Goal: Transaction & Acquisition: Download file/media

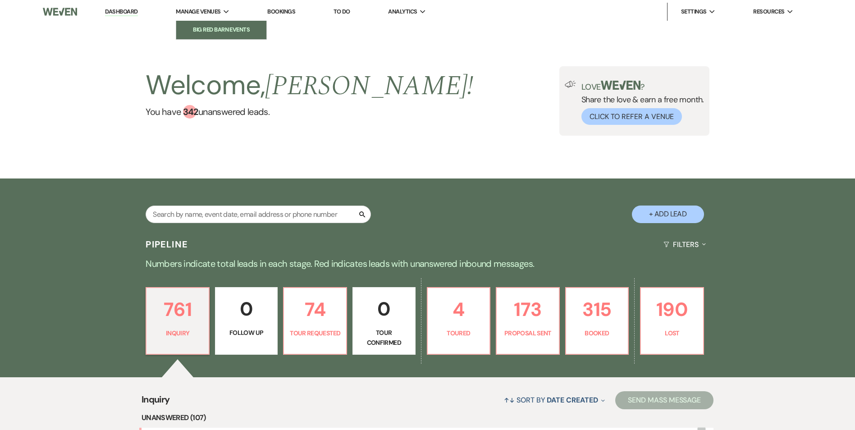
click at [224, 26] on li "Big Red Barn Events" at bounding box center [221, 29] width 81 height 9
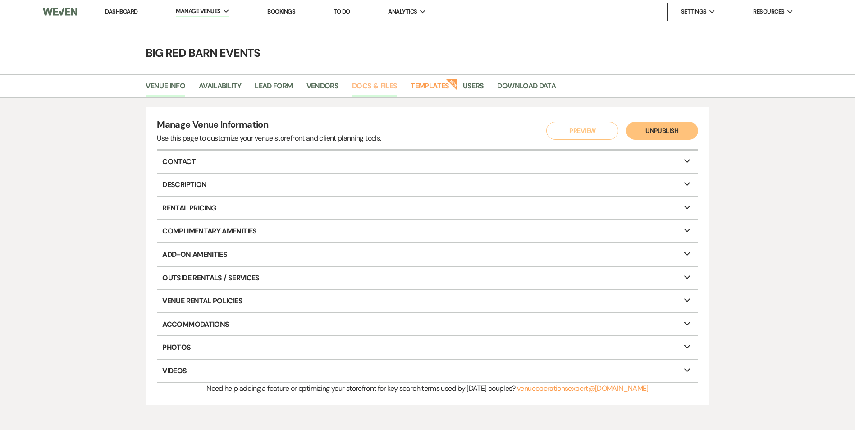
click at [375, 92] on link "Docs & Files" at bounding box center [374, 88] width 45 height 17
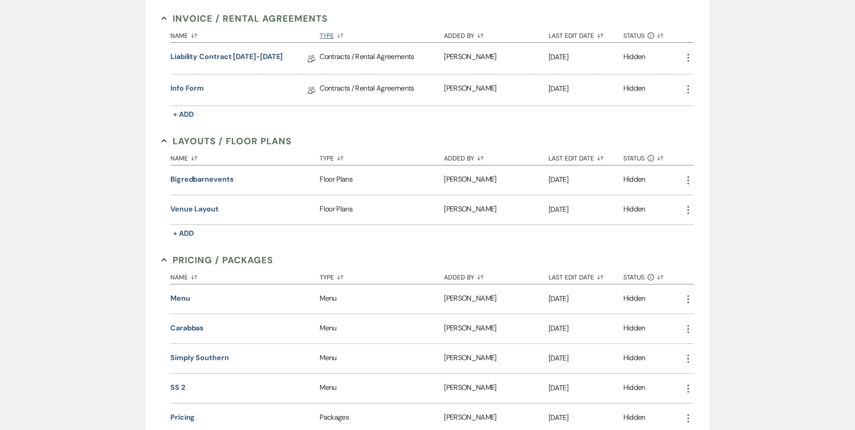
scroll to position [315, 0]
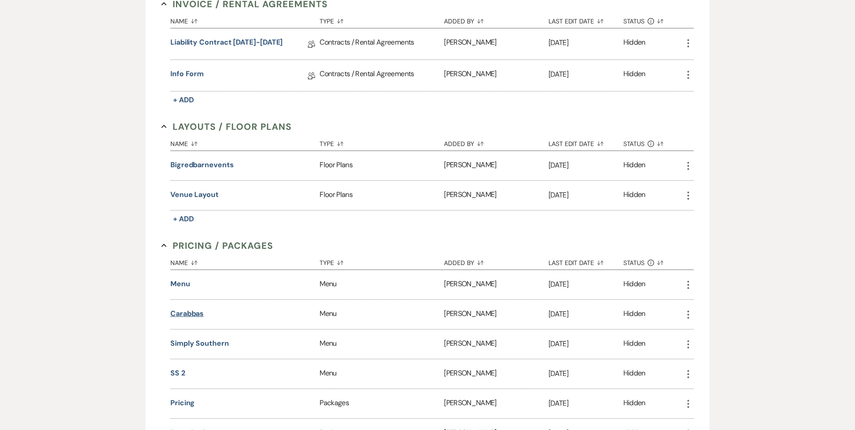
click at [191, 316] on button "Carabbas" at bounding box center [186, 313] width 33 height 11
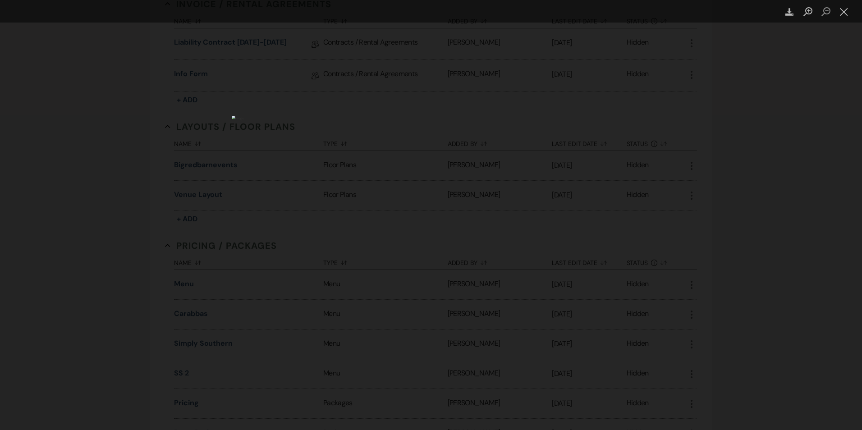
click at [606, 279] on div "Lightbox" at bounding box center [431, 215] width 862 height 430
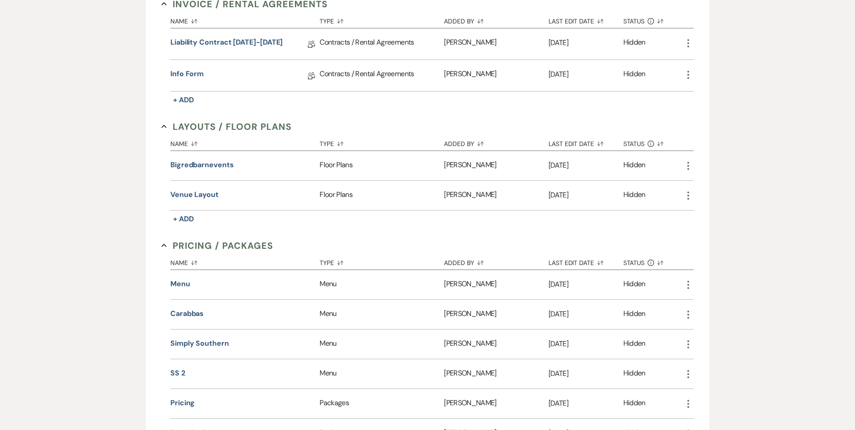
click at [686, 318] on icon "More" at bounding box center [688, 314] width 11 height 11
click at [701, 333] on use at bounding box center [697, 332] width 7 height 7
click at [689, 284] on icon "More" at bounding box center [688, 284] width 11 height 11
click at [696, 303] on use at bounding box center [697, 303] width 7 height 7
click at [690, 375] on icon "More" at bounding box center [688, 374] width 11 height 11
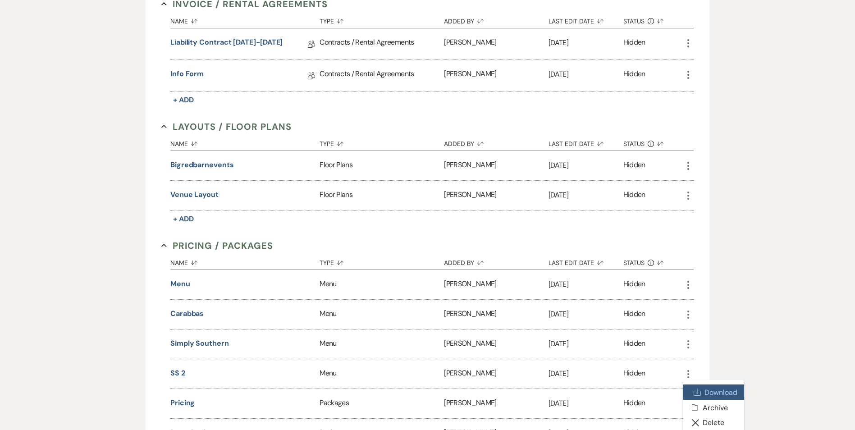
click at [697, 389] on use at bounding box center [697, 392] width 7 height 7
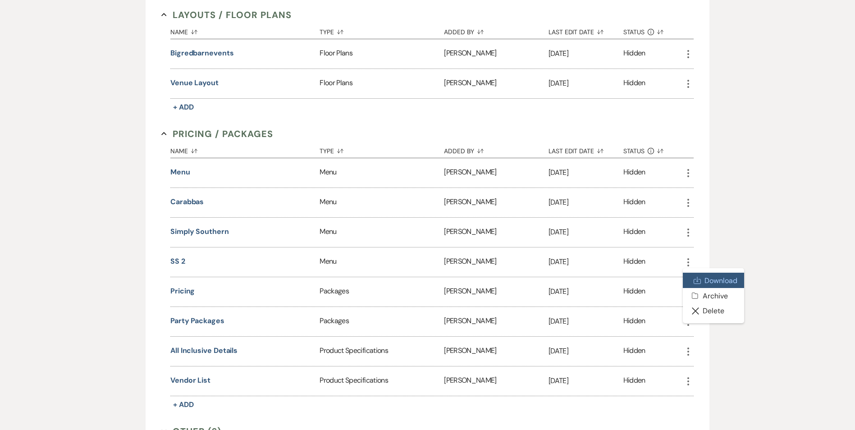
scroll to position [451, 0]
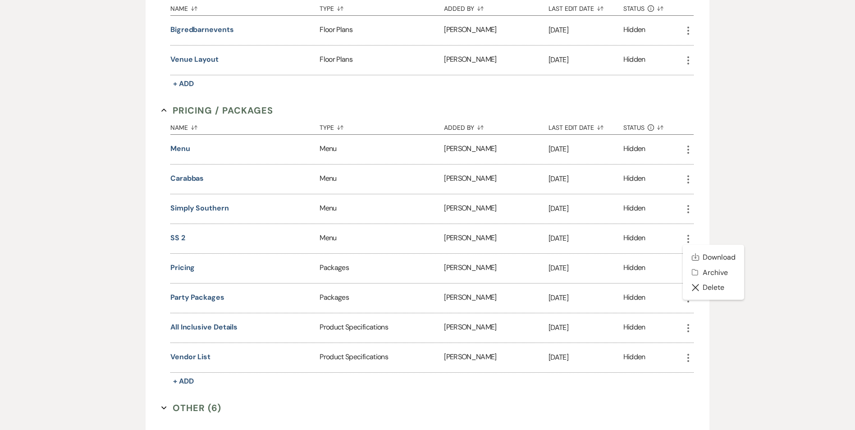
click at [689, 359] on icon "More" at bounding box center [688, 357] width 11 height 11
click at [695, 375] on use at bounding box center [697, 376] width 7 height 7
click at [688, 328] on use "button" at bounding box center [688, 328] width 2 height 8
click at [695, 347] on use at bounding box center [697, 346] width 7 height 7
click at [688, 300] on icon "More" at bounding box center [688, 298] width 11 height 11
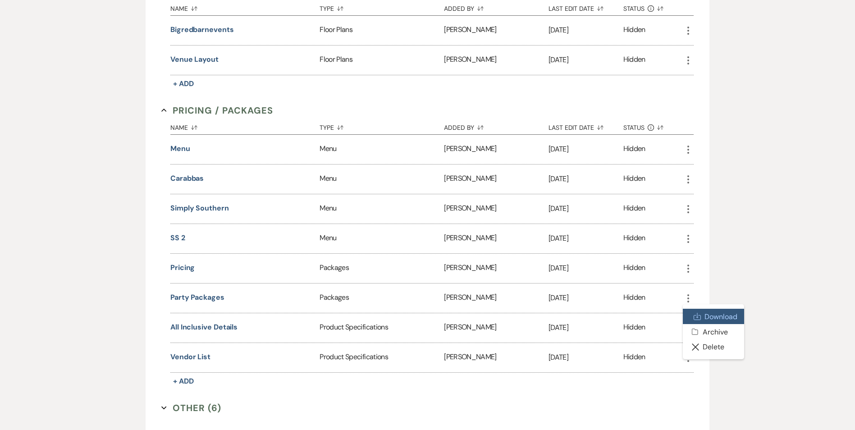
click at [696, 318] on use at bounding box center [697, 316] width 7 height 7
click at [610, 279] on div "[DATE]" at bounding box center [585, 268] width 75 height 29
click at [687, 267] on icon "More" at bounding box center [688, 268] width 11 height 11
click at [695, 287] on use at bounding box center [697, 286] width 7 height 7
click at [690, 180] on icon "More" at bounding box center [688, 179] width 11 height 11
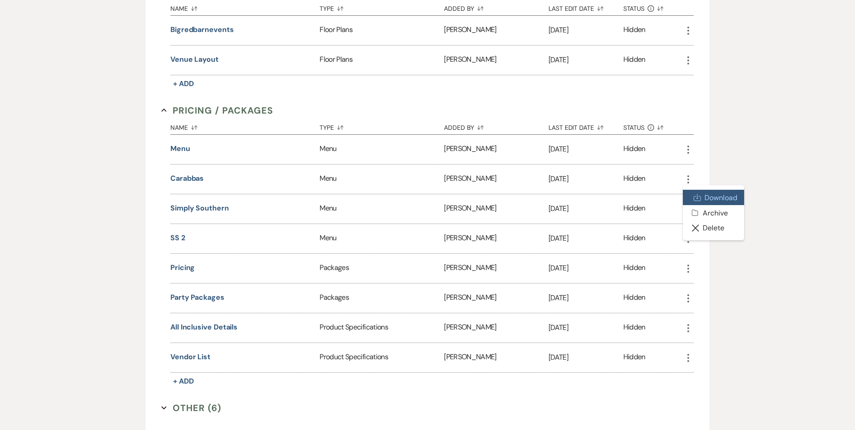
click at [701, 201] on icon "Download" at bounding box center [697, 197] width 7 height 7
click at [785, 379] on div "+ Add Manage Documents & Files Upload frequently-used files and create document…" at bounding box center [427, 70] width 855 height 847
click at [689, 360] on icon "More" at bounding box center [688, 357] width 11 height 11
click at [694, 371] on link "Download Download" at bounding box center [713, 375] width 61 height 15
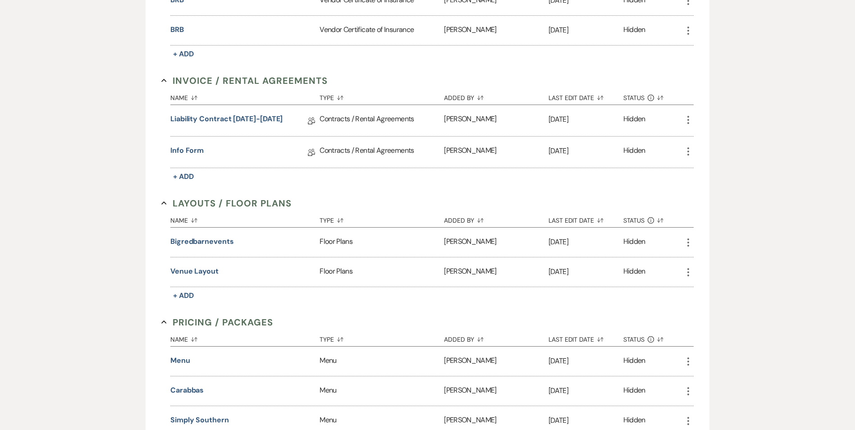
scroll to position [213, 0]
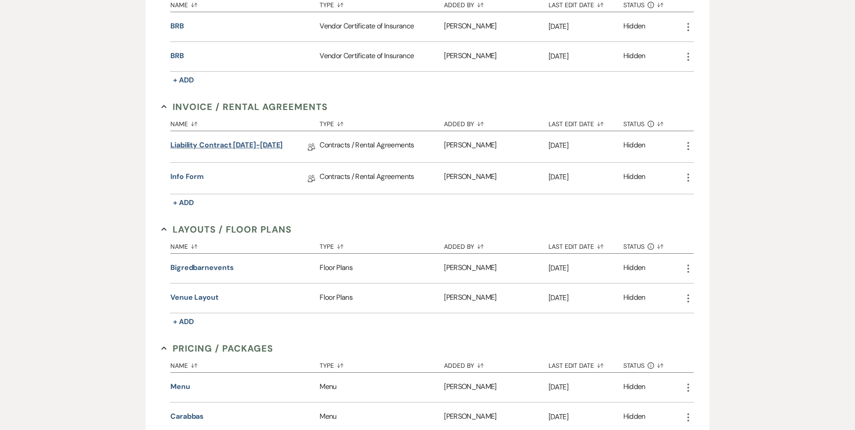
click at [216, 147] on link "Liability Contract [DATE]-[DATE]" at bounding box center [226, 147] width 112 height 14
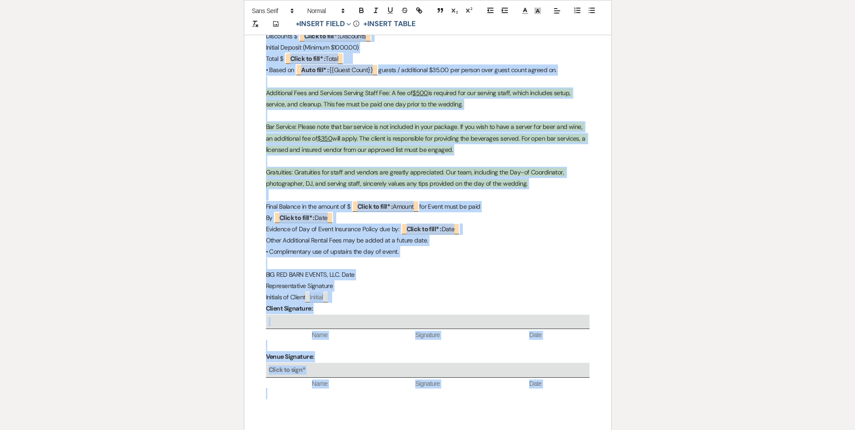
scroll to position [2303, 0]
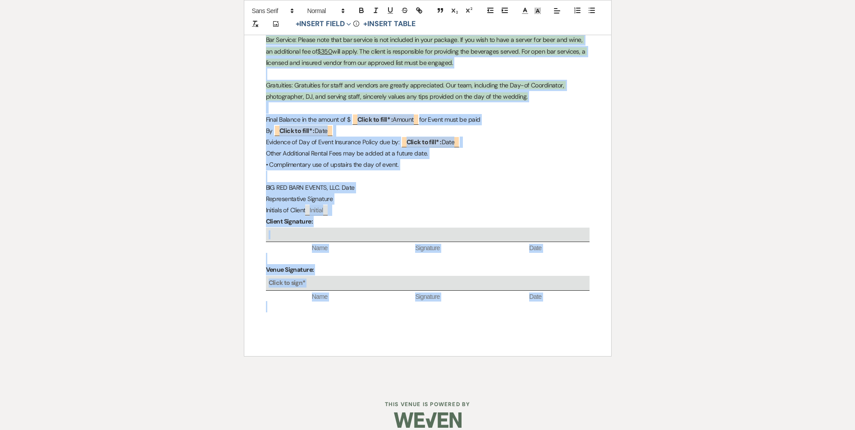
drag, startPoint x: 387, startPoint y: 188, endPoint x: 563, endPoint y: 291, distance: 203.6
copy div "Lor Ips Dolo Sitame, CON. Adipisci eli Seddoei Tempor Incid Utlabore ETDO MAGNA…"
